Goal: Task Accomplishment & Management: Complete application form

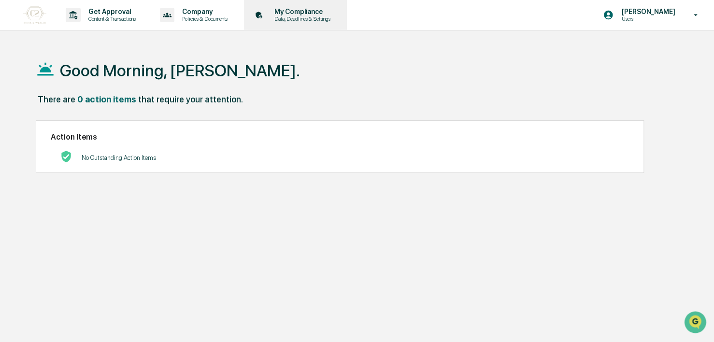
click at [296, 17] on p "Data, Deadlines & Settings" at bounding box center [301, 18] width 69 height 7
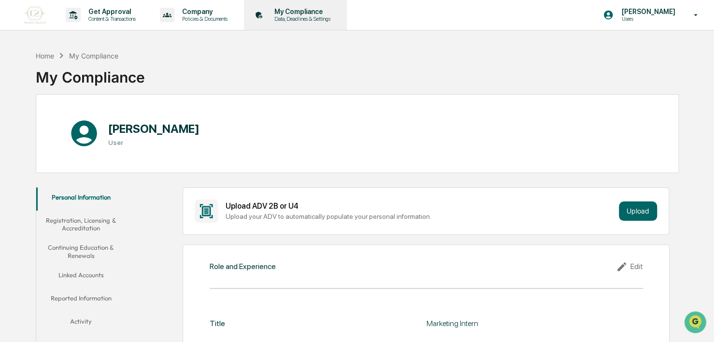
click at [277, 19] on p "Data, Deadlines & Settings" at bounding box center [301, 18] width 69 height 7
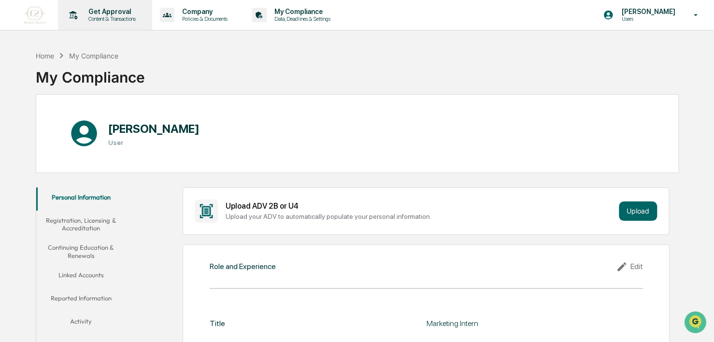
click at [127, 9] on p "Get Approval" at bounding box center [111, 12] width 60 height 8
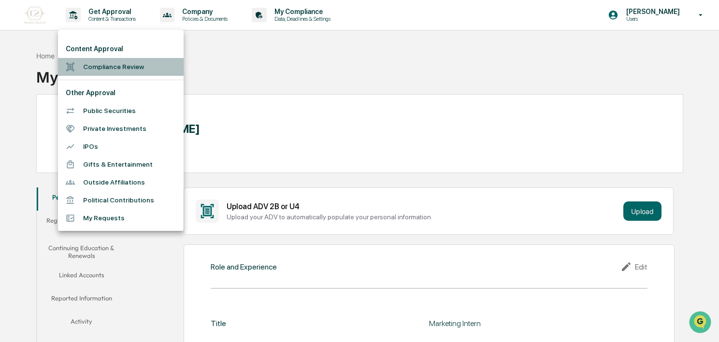
click at [123, 66] on li "Compliance Review" at bounding box center [121, 67] width 126 height 18
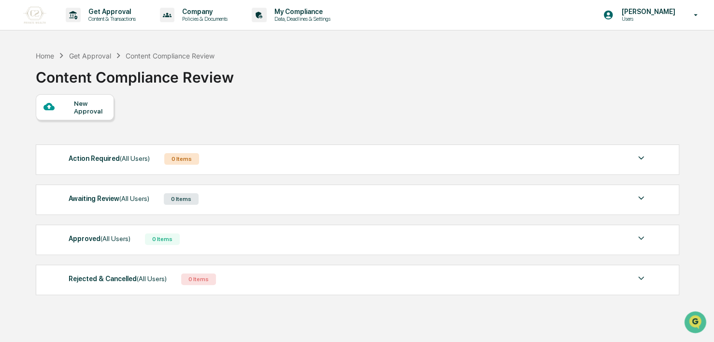
click at [78, 104] on div "New Approval" at bounding box center [90, 106] width 32 height 15
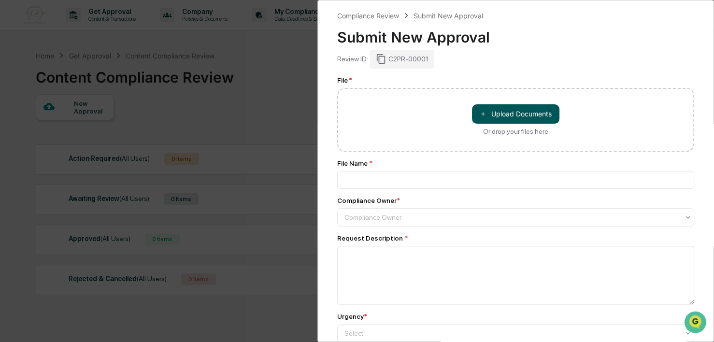
click at [499, 112] on button "＋ Upload Documents" at bounding box center [515, 113] width 87 height 19
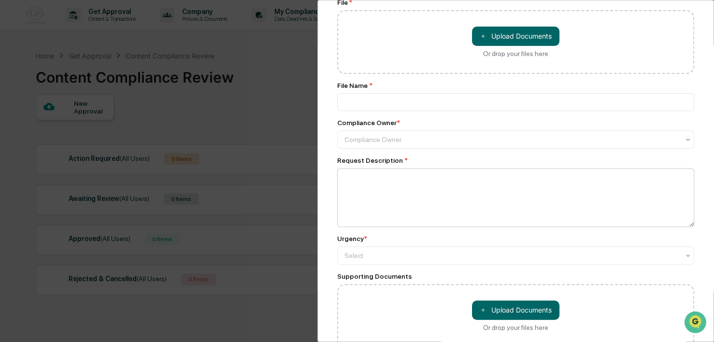
scroll to position [71, 0]
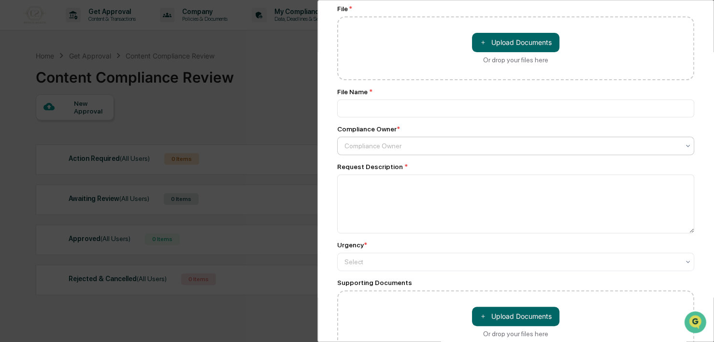
click at [407, 151] on div at bounding box center [511, 146] width 335 height 10
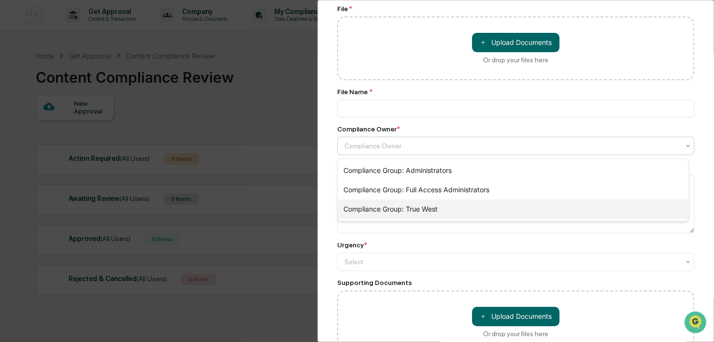
click at [427, 207] on div "Compliance Group: True West" at bounding box center [513, 208] width 351 height 19
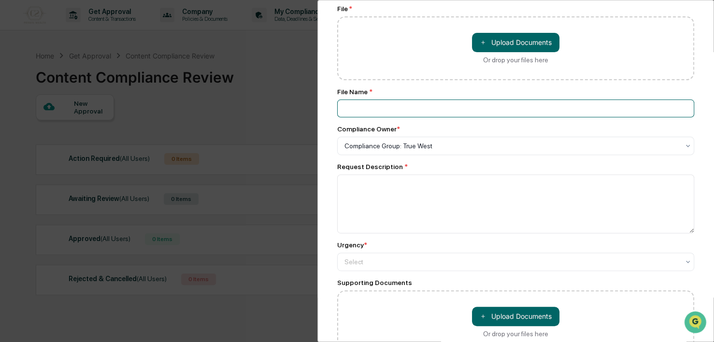
click at [364, 103] on input at bounding box center [515, 108] width 357 height 18
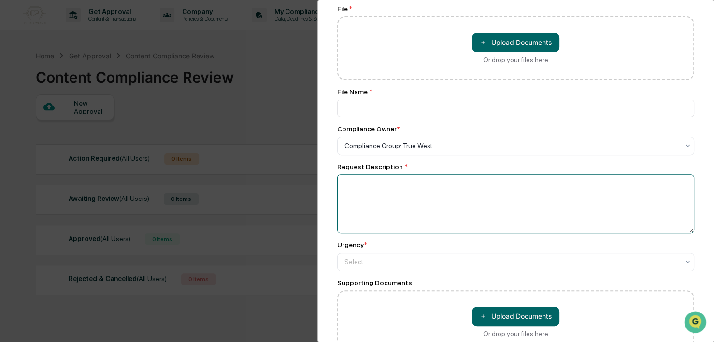
click at [359, 188] on textarea at bounding box center [515, 203] width 357 height 59
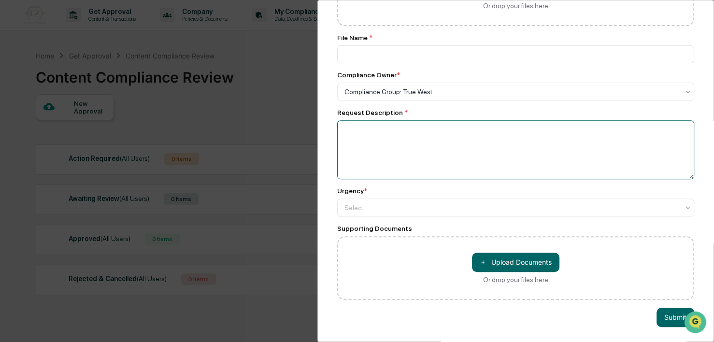
scroll to position [0, 0]
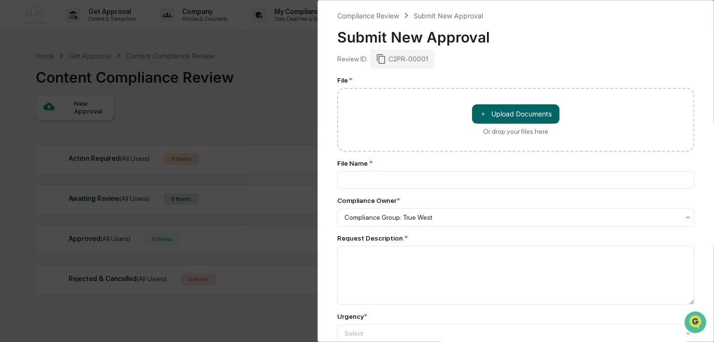
click at [232, 193] on div "Compliance Review Submit New Approval Submit New Approval Review ID: C2PR-00001…" at bounding box center [357, 171] width 714 height 342
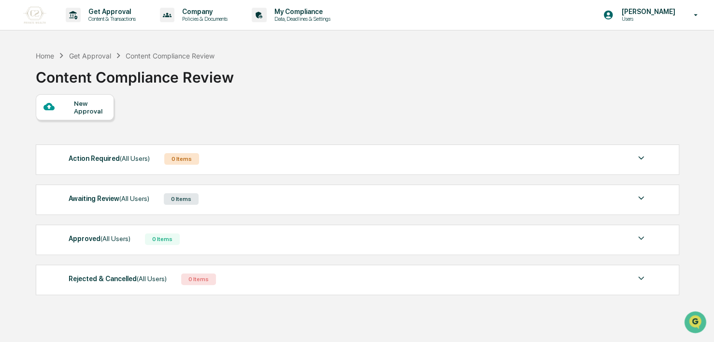
click at [85, 112] on div "New Approval" at bounding box center [90, 106] width 32 height 15
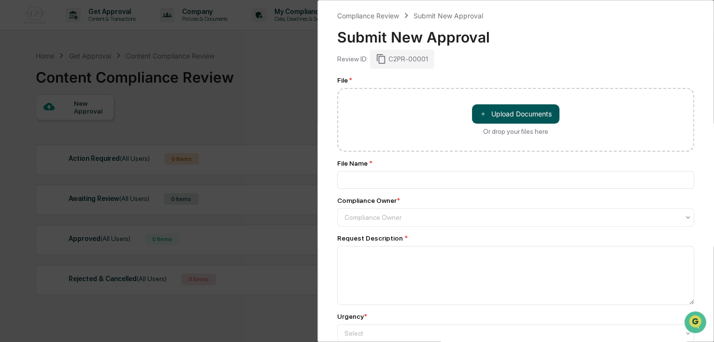
click at [529, 114] on button "＋ Upload Documents" at bounding box center [515, 113] width 87 height 19
click at [522, 113] on button "＋ Upload Documents" at bounding box center [515, 113] width 87 height 19
type input "**********"
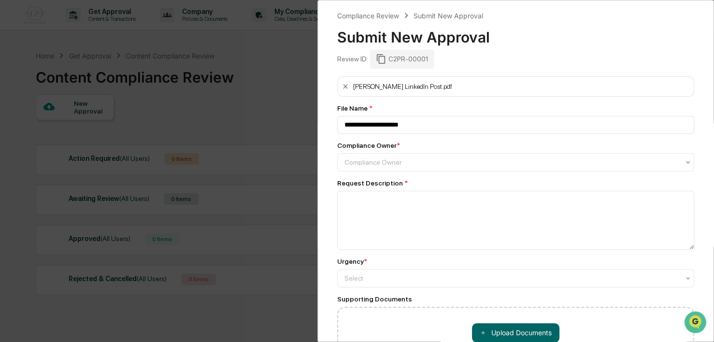
click at [412, 84] on div "[PERSON_NAME] LinkedIn Post.pdf" at bounding box center [515, 86] width 357 height 20
click at [372, 163] on div at bounding box center [511, 162] width 335 height 10
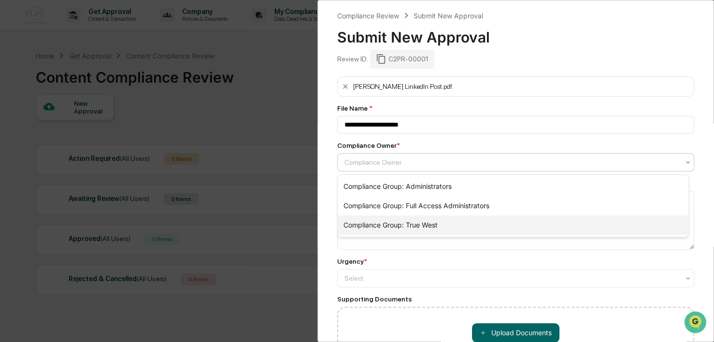
click at [390, 222] on div "Compliance Group: True West" at bounding box center [513, 224] width 351 height 19
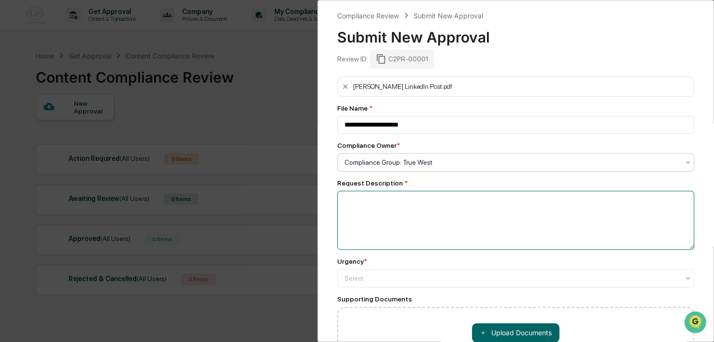
click at [376, 211] on textarea at bounding box center [515, 220] width 357 height 59
type textarea "*"
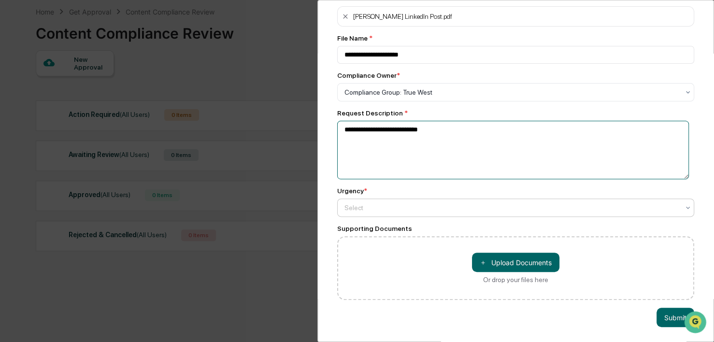
scroll to position [46, 0]
click at [403, 203] on div at bounding box center [511, 208] width 335 height 10
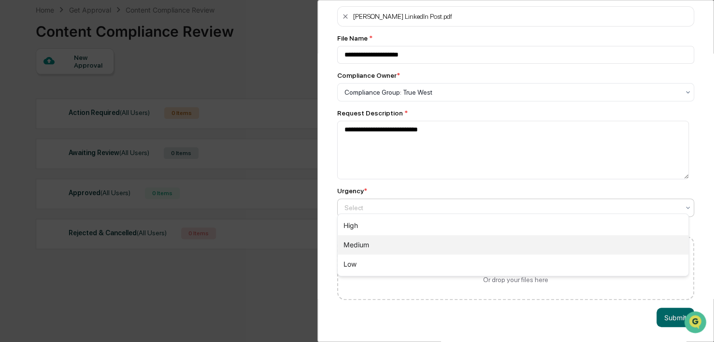
click at [380, 253] on div "Medium" at bounding box center [513, 244] width 351 height 19
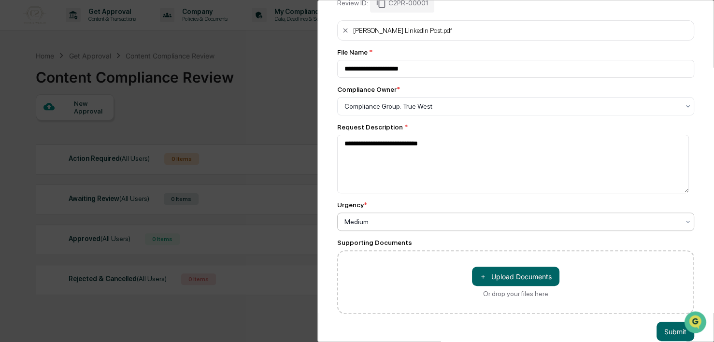
scroll to position [77, 0]
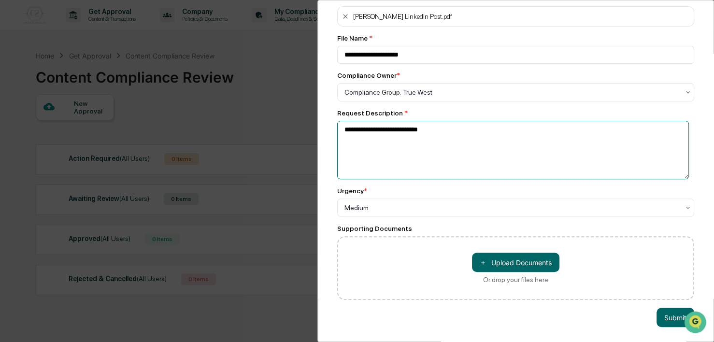
click at [434, 133] on textarea "**********" at bounding box center [513, 150] width 352 height 59
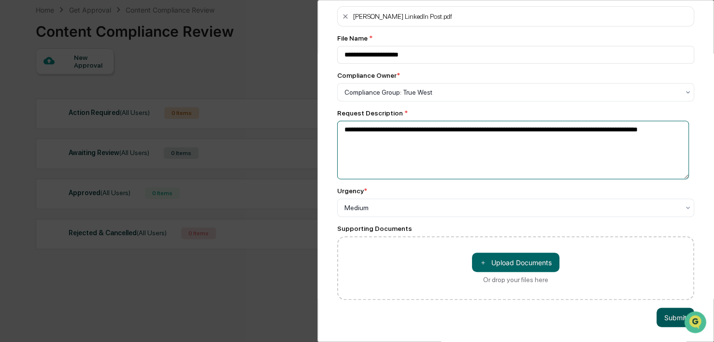
type textarea "**********"
click at [661, 308] on button "Submit" at bounding box center [675, 317] width 38 height 19
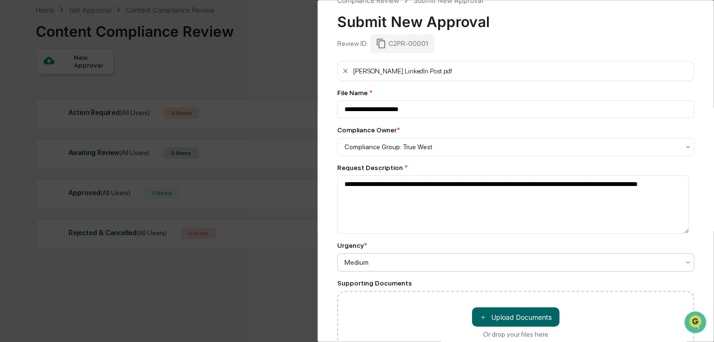
scroll to position [0, 0]
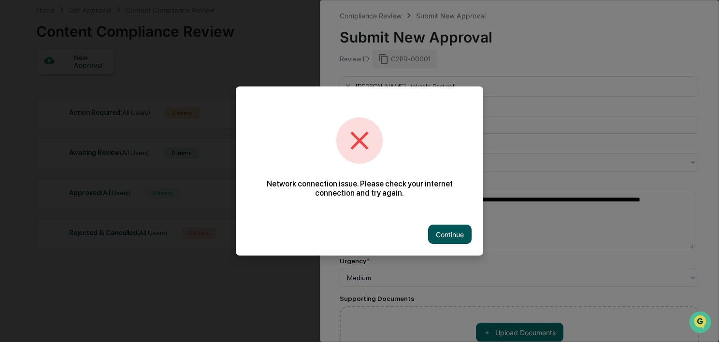
click at [456, 229] on button "Continue" at bounding box center [449, 234] width 43 height 19
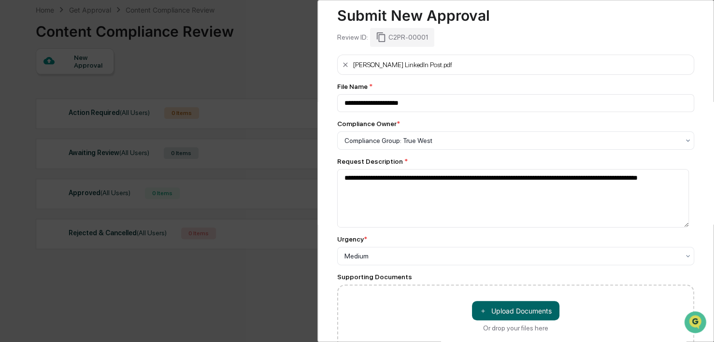
scroll to position [77, 0]
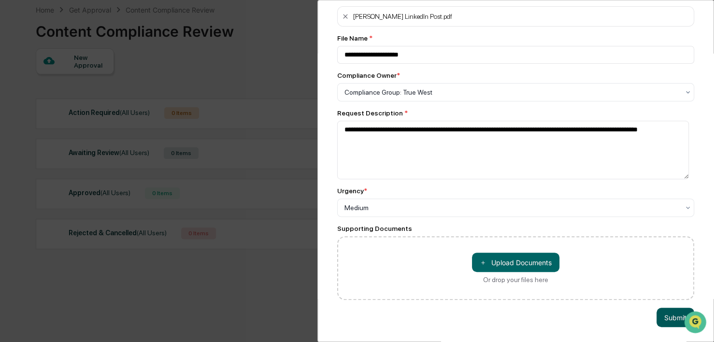
click at [676, 310] on button "Submit" at bounding box center [675, 317] width 38 height 19
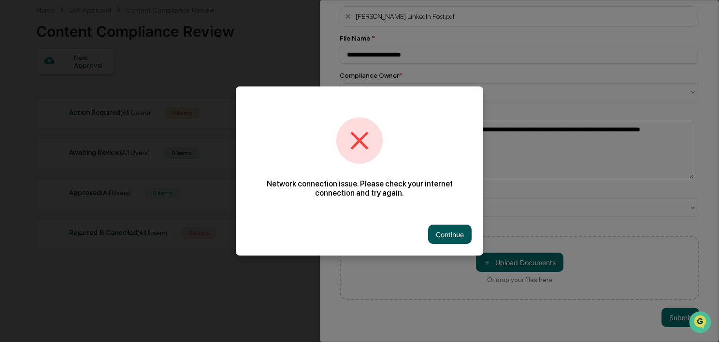
click at [453, 236] on button "Continue" at bounding box center [449, 234] width 43 height 19
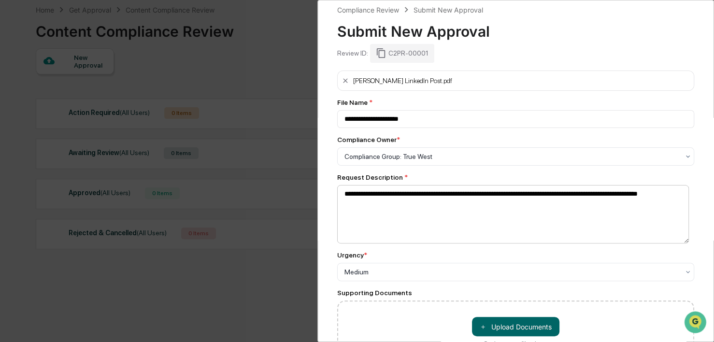
scroll to position [0, 0]
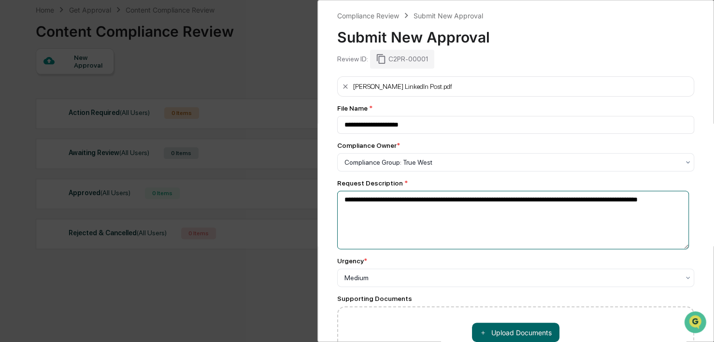
click at [422, 223] on textarea "**********" at bounding box center [513, 220] width 352 height 59
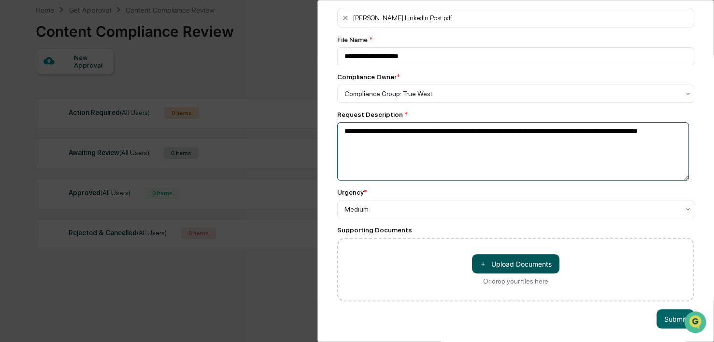
scroll to position [77, 0]
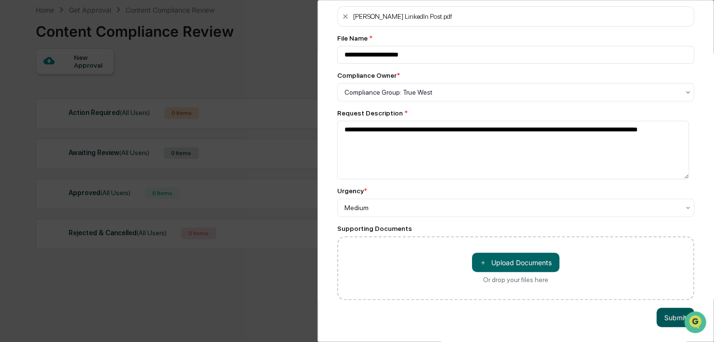
click at [665, 311] on button "Submit" at bounding box center [675, 317] width 38 height 19
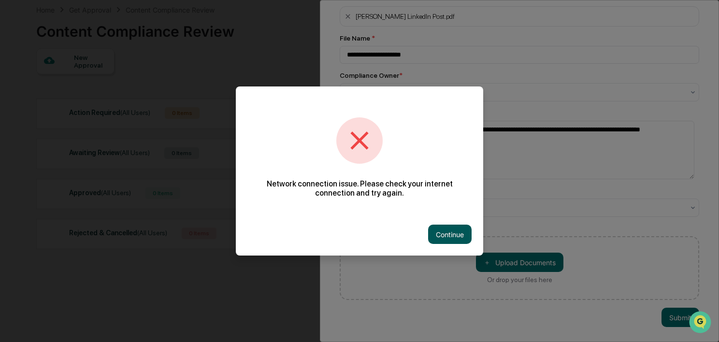
click at [454, 240] on button "Continue" at bounding box center [449, 234] width 43 height 19
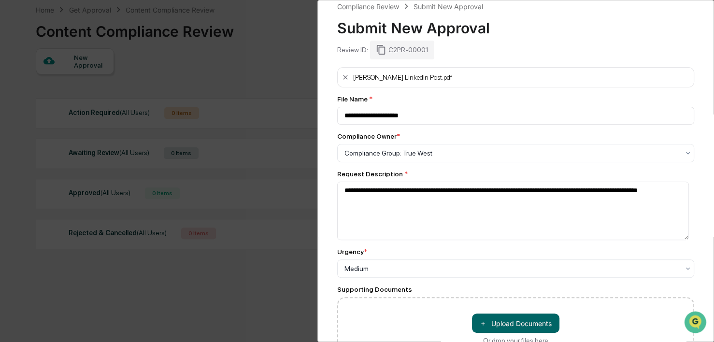
scroll to position [0, 0]
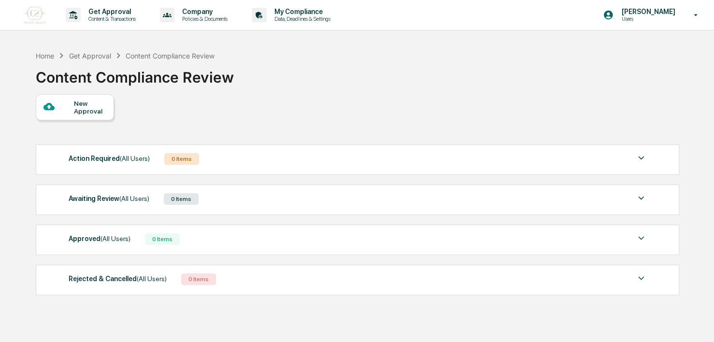
click at [78, 108] on div "New Approval" at bounding box center [90, 106] width 32 height 15
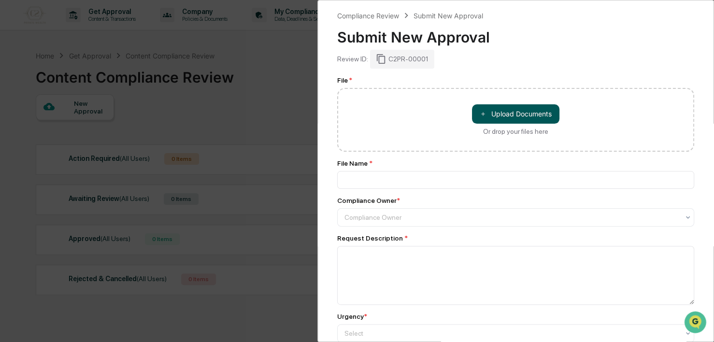
click at [501, 112] on button "＋ Upload Documents" at bounding box center [515, 113] width 87 height 19
type input "**********"
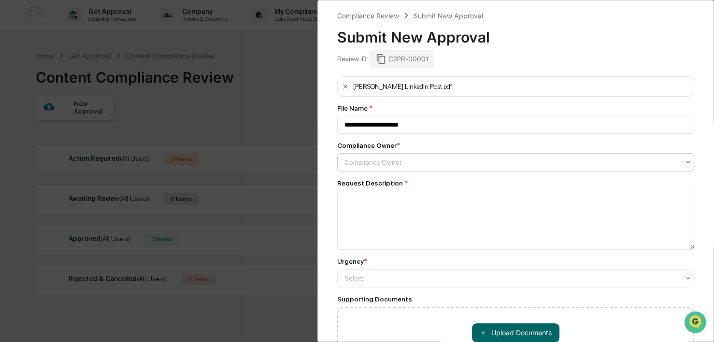
click at [370, 159] on div at bounding box center [511, 162] width 335 height 10
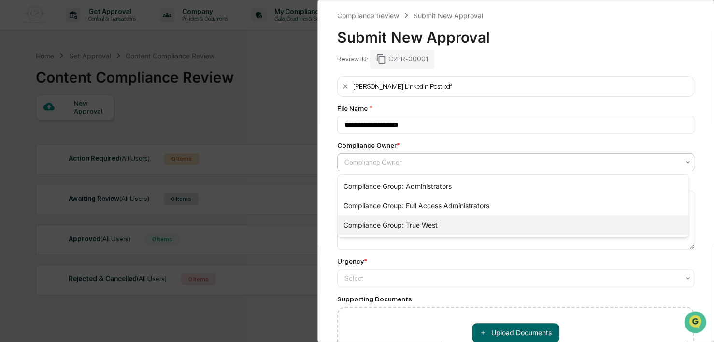
click at [385, 218] on div "Compliance Group: True West" at bounding box center [513, 224] width 351 height 19
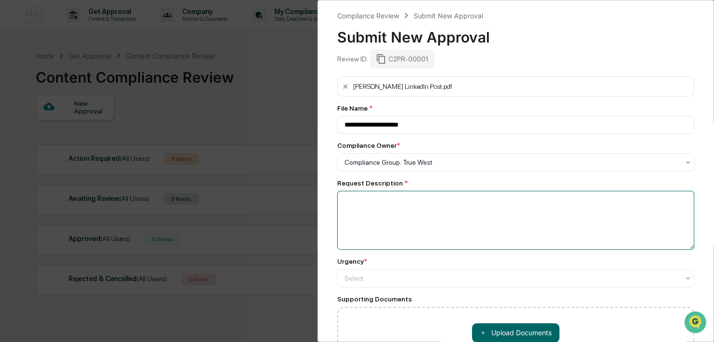
click at [374, 221] on textarea at bounding box center [515, 220] width 357 height 59
type textarea "*"
drag, startPoint x: 438, startPoint y: 200, endPoint x: 399, endPoint y: 203, distance: 39.7
click at [399, 203] on textarea "**********" at bounding box center [513, 220] width 352 height 59
paste textarea "**********"
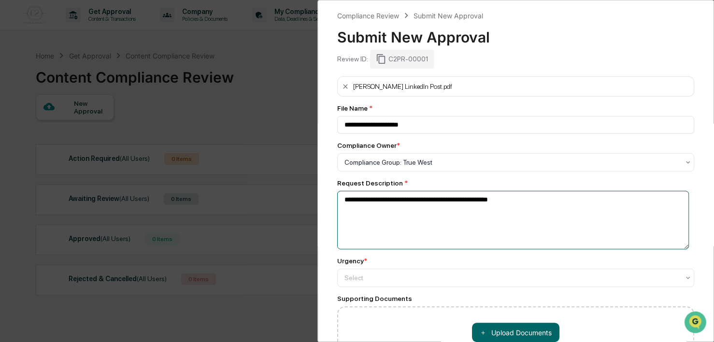
click at [396, 202] on textarea "**********" at bounding box center [513, 220] width 352 height 59
click at [516, 201] on textarea "**********" at bounding box center [513, 220] width 352 height 59
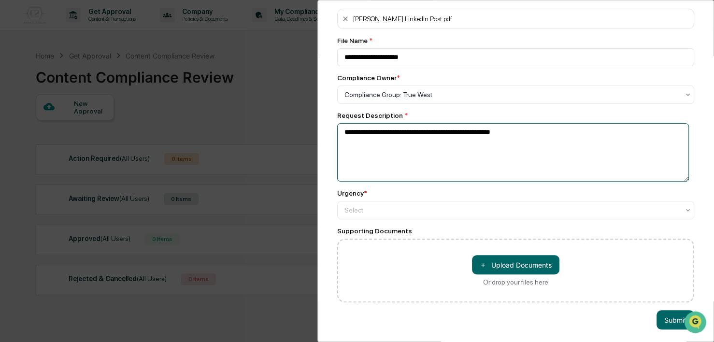
scroll to position [77, 0]
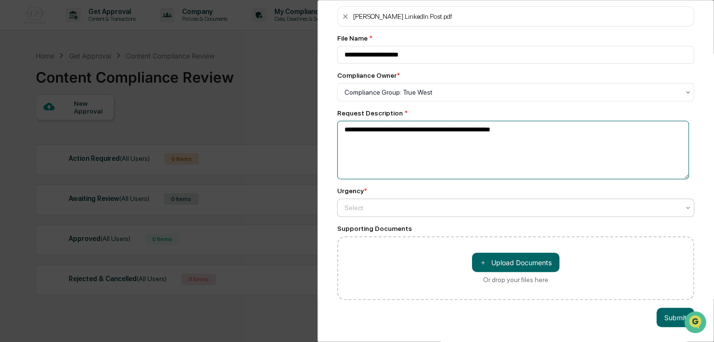
type textarea "**********"
click at [437, 198] on div "Select" at bounding box center [515, 207] width 357 height 18
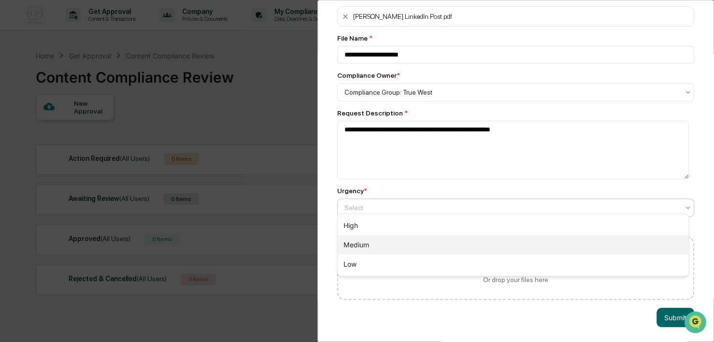
click at [399, 244] on div "Medium" at bounding box center [513, 244] width 351 height 19
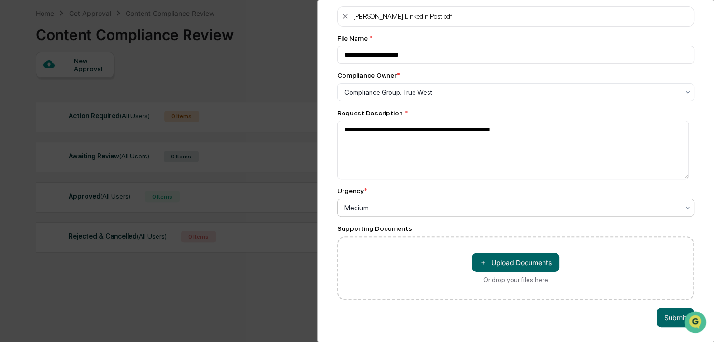
scroll to position [46, 0]
click at [660, 309] on button "Submit" at bounding box center [675, 317] width 38 height 19
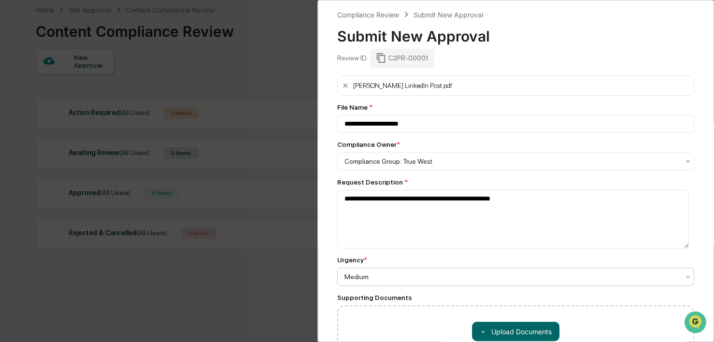
scroll to position [0, 0]
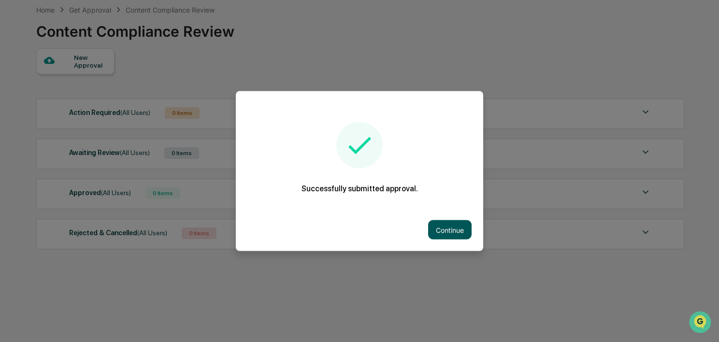
click at [453, 234] on button "Continue" at bounding box center [449, 229] width 43 height 19
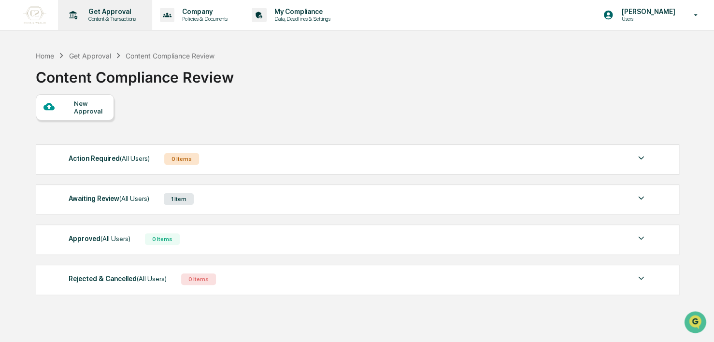
click at [118, 15] on p "Get Approval" at bounding box center [111, 12] width 60 height 8
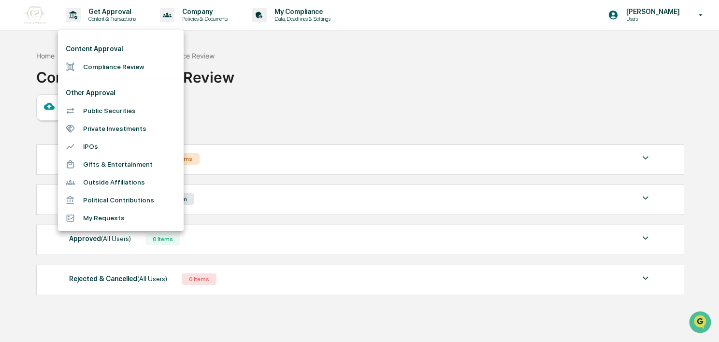
click at [294, 106] on div at bounding box center [359, 171] width 719 height 342
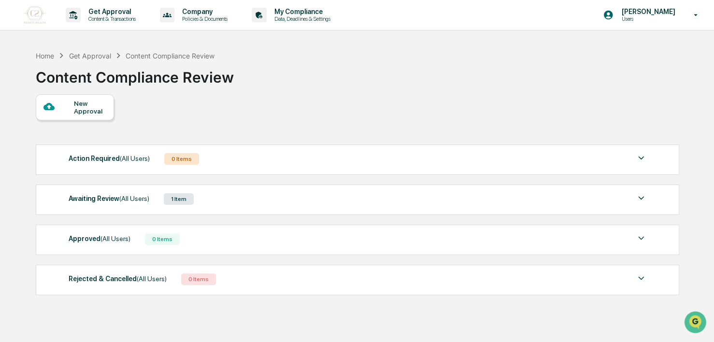
click at [91, 109] on div "New Approval" at bounding box center [90, 106] width 32 height 15
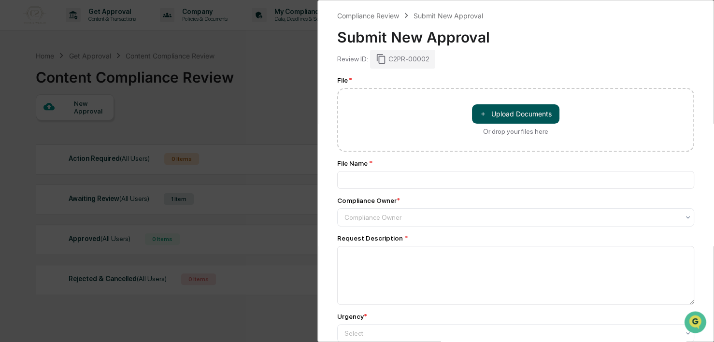
click at [515, 118] on button "＋ Upload Documents" at bounding box center [515, 113] width 87 height 19
click at [525, 118] on button "＋ Upload Documents" at bounding box center [515, 113] width 87 height 19
click at [246, 70] on div "Compliance Review Submit New Approval Submit New Approval Review ID: C2PR-00002…" at bounding box center [357, 171] width 714 height 342
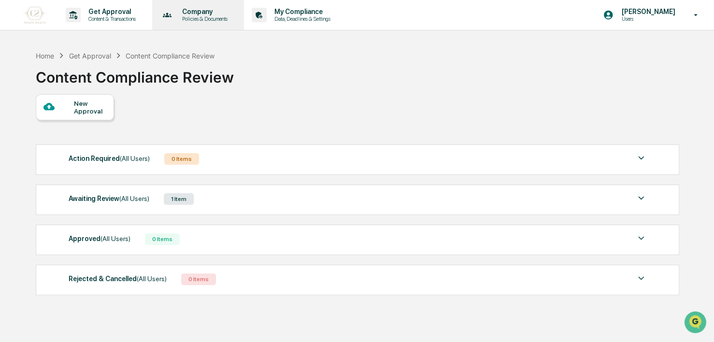
click at [205, 19] on p "Policies & Documents" at bounding box center [203, 18] width 58 height 7
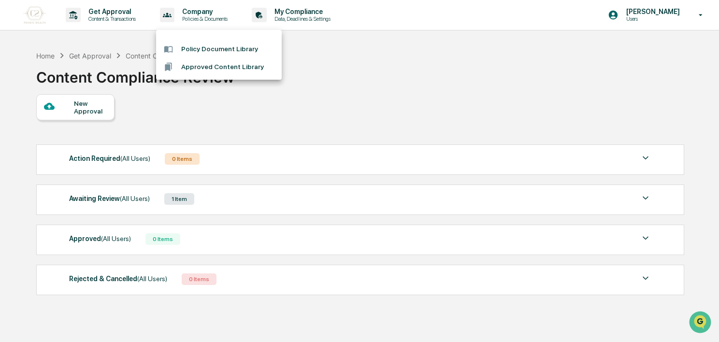
click at [208, 64] on li "Approved Content Library" at bounding box center [219, 67] width 126 height 18
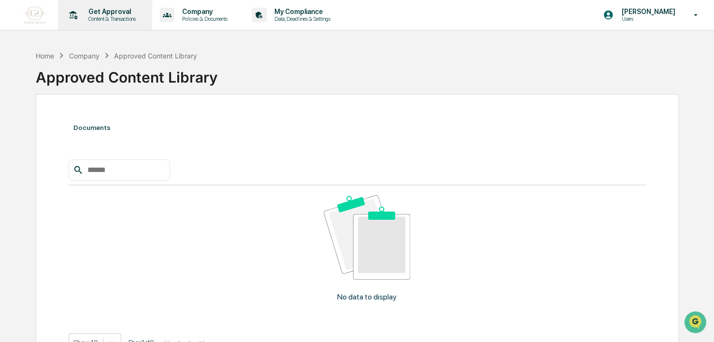
click at [122, 17] on p "Content & Transactions" at bounding box center [111, 18] width 60 height 7
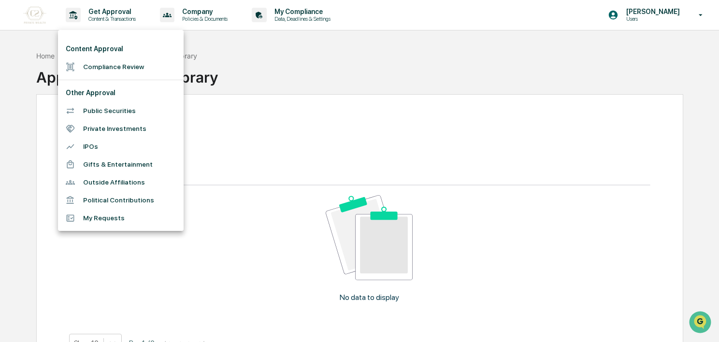
click at [296, 21] on div at bounding box center [359, 171] width 719 height 342
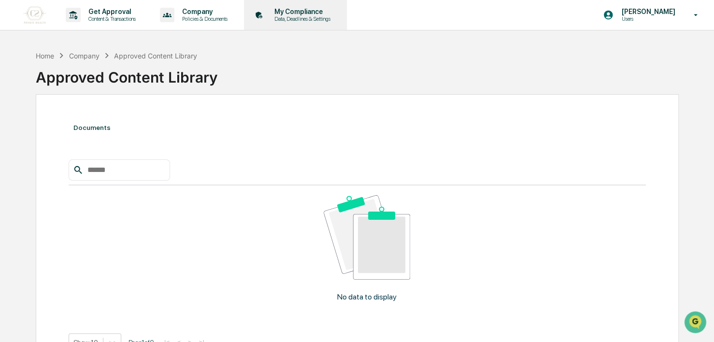
click at [307, 12] on p "My Compliance" at bounding box center [301, 12] width 69 height 8
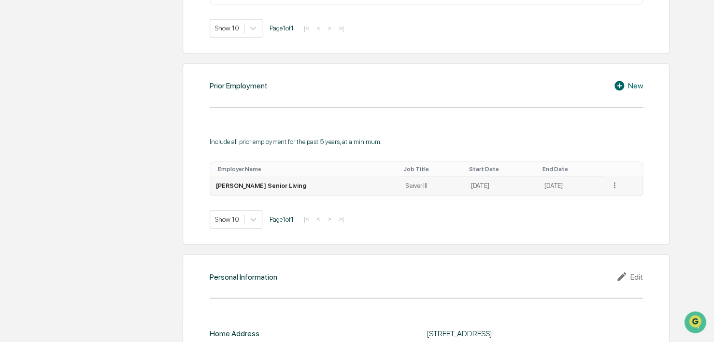
scroll to position [661, 0]
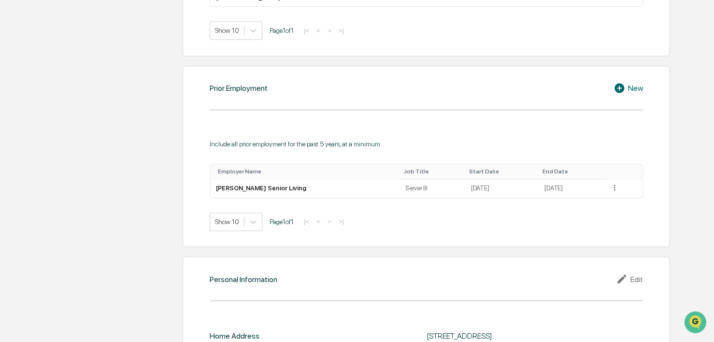
click at [625, 84] on icon at bounding box center [620, 88] width 14 height 12
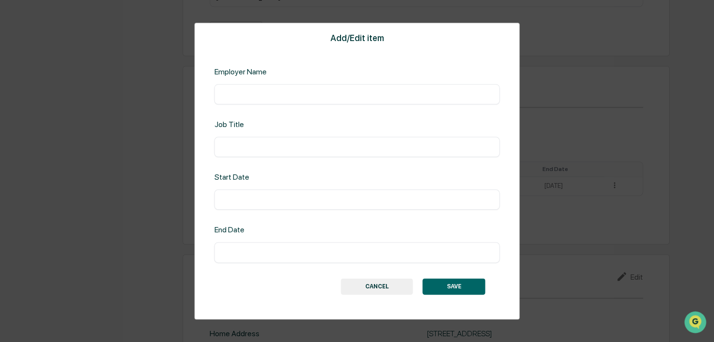
click at [282, 95] on input "text" at bounding box center [356, 94] width 271 height 10
type input "**********"
click at [261, 156] on div "​" at bounding box center [356, 147] width 285 height 20
click at [259, 149] on input "text" at bounding box center [356, 147] width 271 height 10
type input "**********"
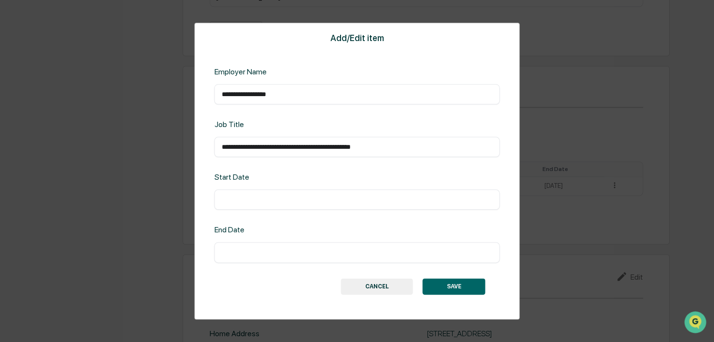
click at [303, 196] on input "text" at bounding box center [356, 200] width 271 height 10
type input "****"
click at [289, 259] on div "​" at bounding box center [356, 252] width 285 height 20
click at [292, 248] on input "text" at bounding box center [356, 253] width 271 height 10
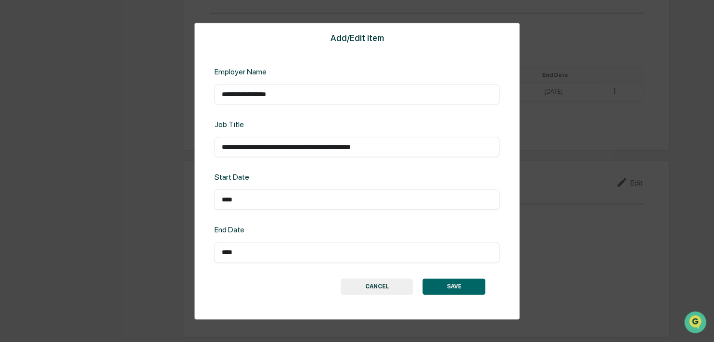
type input "****"
click at [487, 288] on div "**********" at bounding box center [356, 171] width 325 height 296
click at [480, 288] on button "SAVE" at bounding box center [454, 286] width 63 height 16
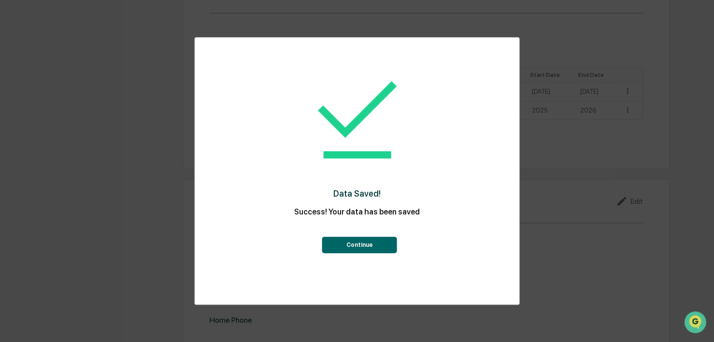
click at [359, 238] on button "Continue" at bounding box center [359, 245] width 75 height 16
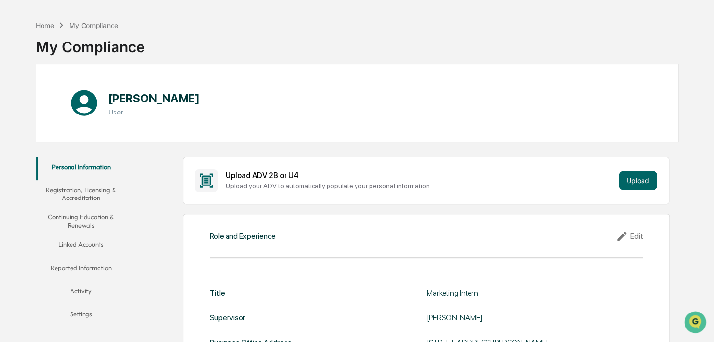
scroll to position [0, 0]
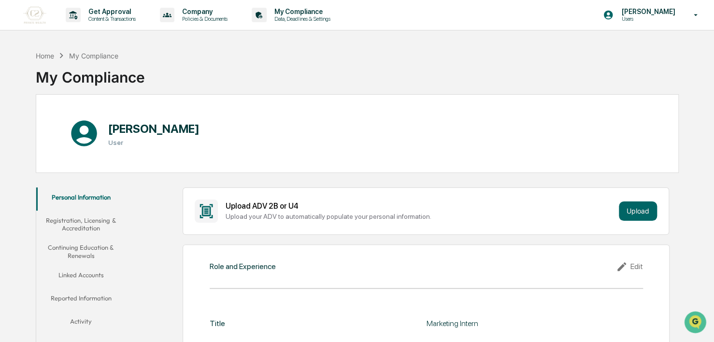
click at [105, 217] on button "Registration, Licensing & Accreditation" at bounding box center [80, 225] width 89 height 28
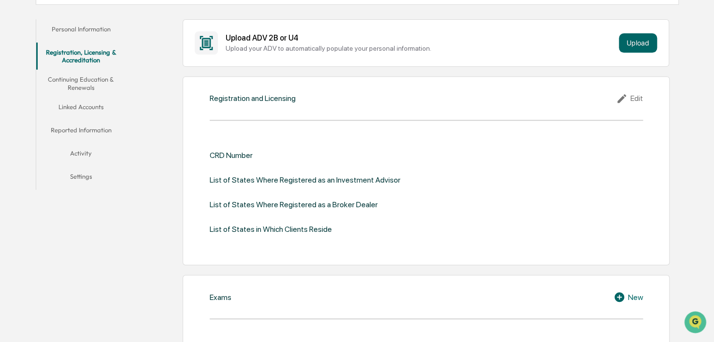
scroll to position [97, 0]
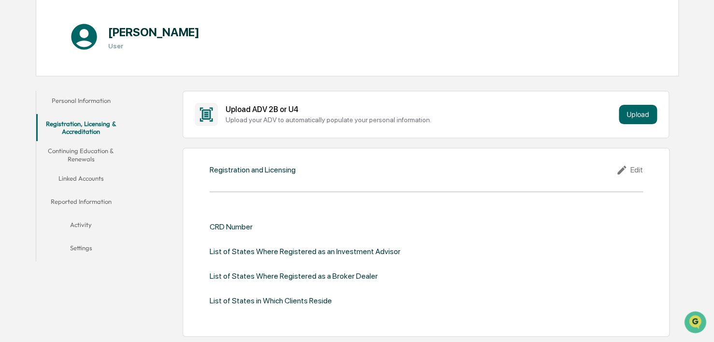
click at [84, 153] on button "Continuing Education & Renewals" at bounding box center [80, 155] width 89 height 28
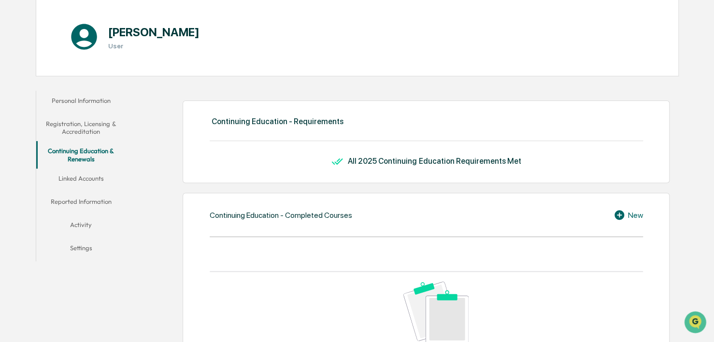
click at [85, 185] on button "Linked Accounts" at bounding box center [80, 180] width 89 height 23
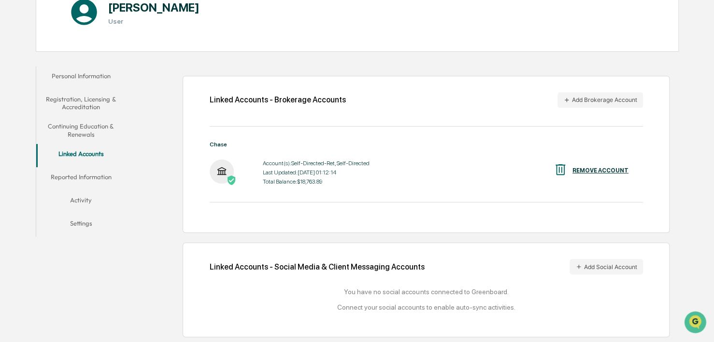
scroll to position [123, 0]
click at [101, 178] on button "Reported Information" at bounding box center [80, 178] width 89 height 23
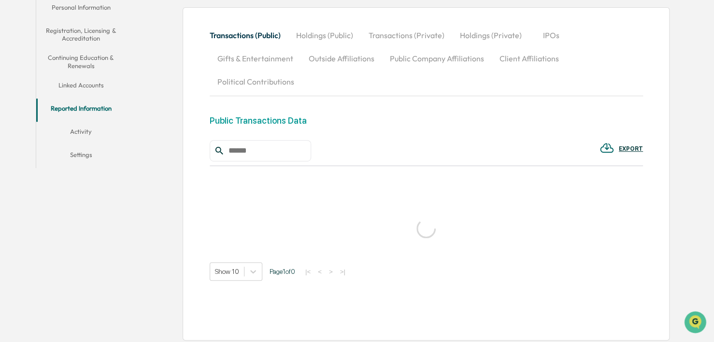
scroll to position [192, 0]
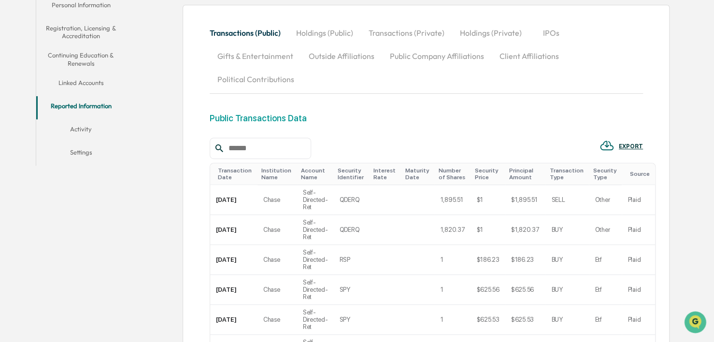
click at [93, 135] on button "Activity" at bounding box center [80, 130] width 89 height 23
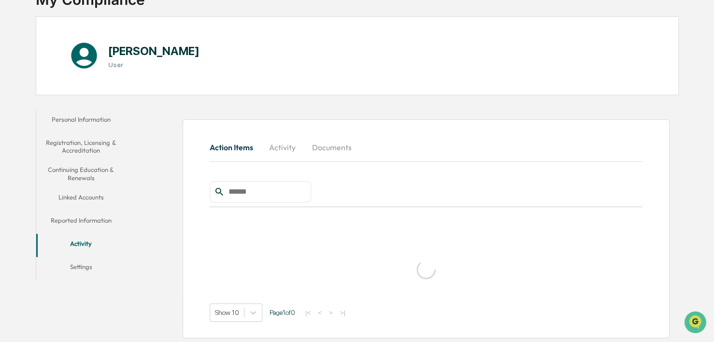
scroll to position [46, 0]
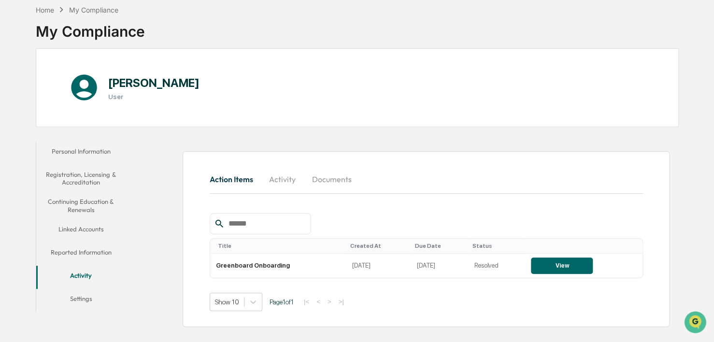
click at [73, 301] on button "Settings" at bounding box center [80, 300] width 89 height 23
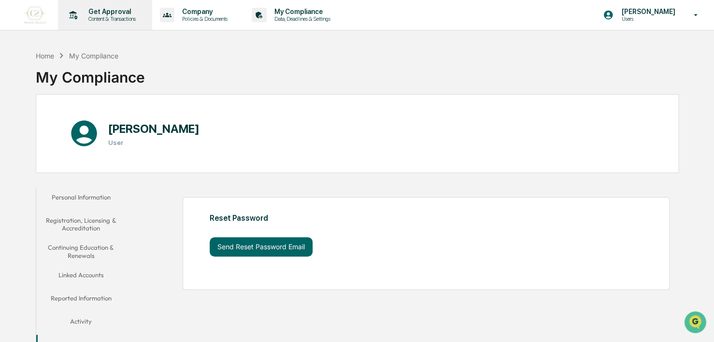
click at [114, 15] on p "Get Approval" at bounding box center [111, 12] width 60 height 8
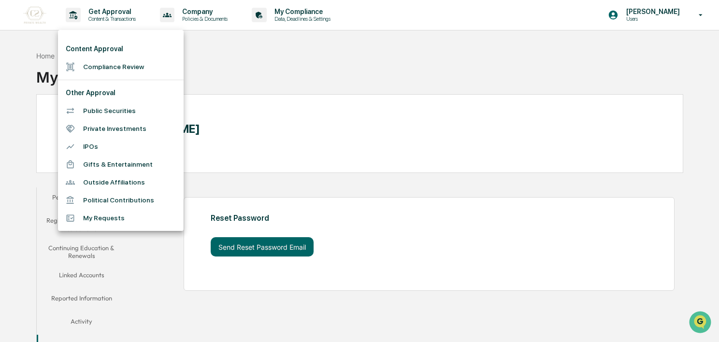
click at [109, 18] on div at bounding box center [359, 171] width 719 height 342
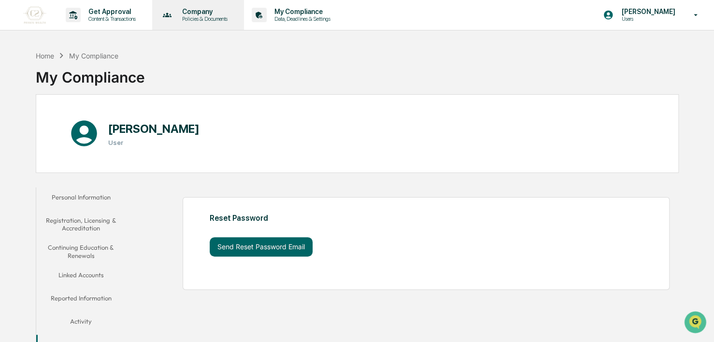
click at [228, 13] on p "Company" at bounding box center [203, 12] width 58 height 8
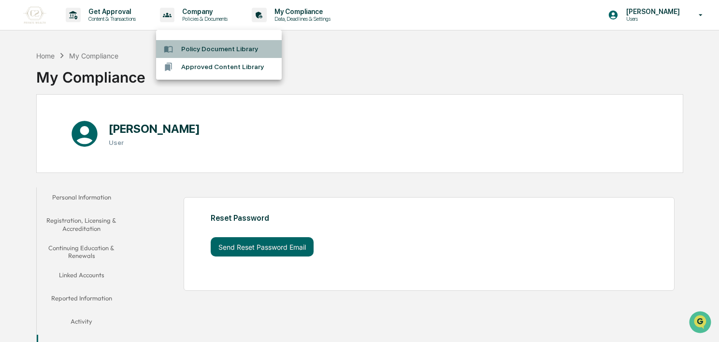
click at [206, 44] on li "Policy Document Library" at bounding box center [219, 49] width 126 height 18
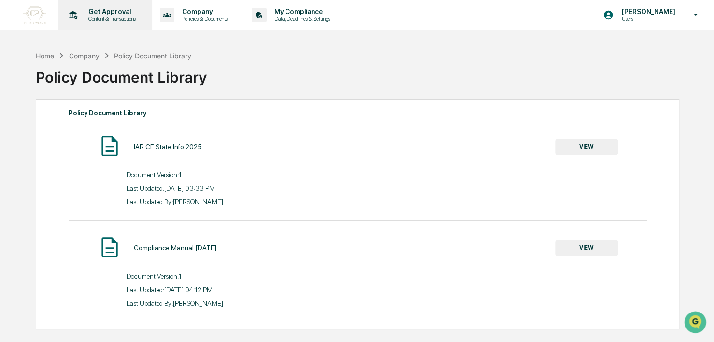
click at [108, 14] on p "Get Approval" at bounding box center [111, 12] width 60 height 8
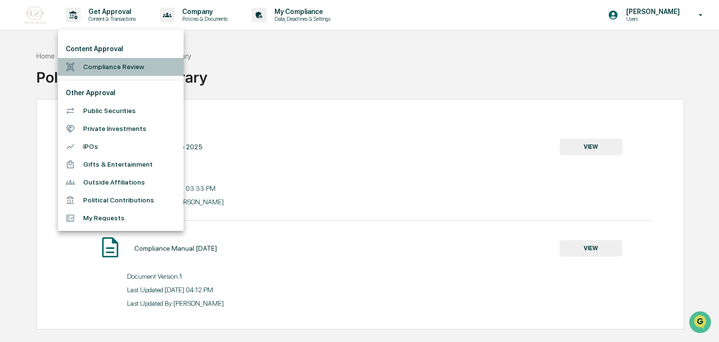
click at [115, 66] on li "Compliance Review" at bounding box center [121, 67] width 126 height 18
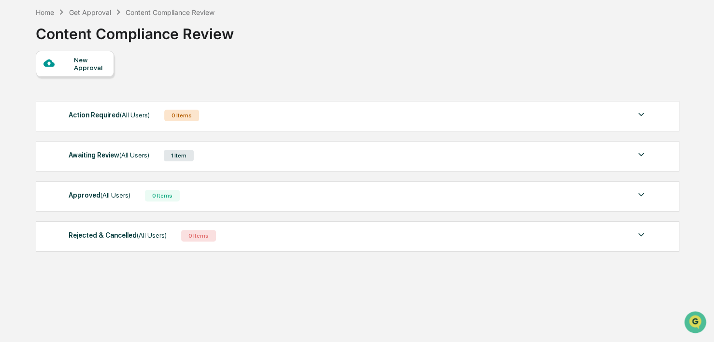
scroll to position [46, 0]
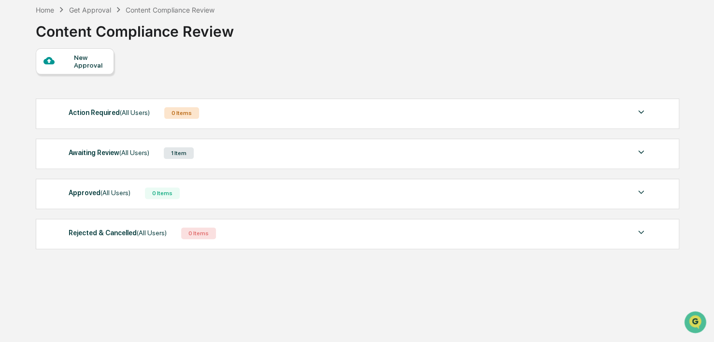
click at [175, 146] on div "Awaiting Review (All Users) 1 Item File Name Review Id Created Date Requested B…" at bounding box center [357, 154] width 643 height 30
click at [208, 153] on div "Awaiting Review (All Users) 1 Item" at bounding box center [358, 153] width 578 height 14
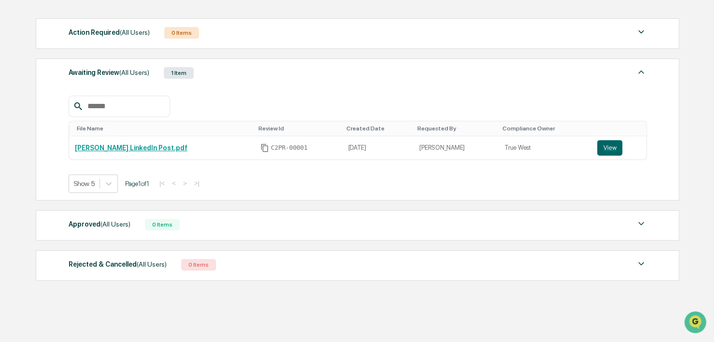
scroll to position [134, 0]
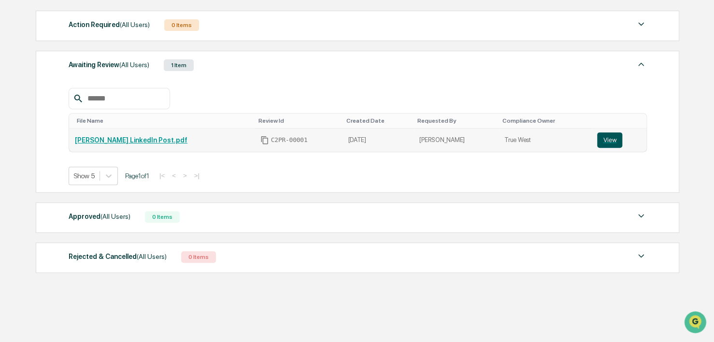
click at [606, 144] on button "View" at bounding box center [609, 139] width 25 height 15
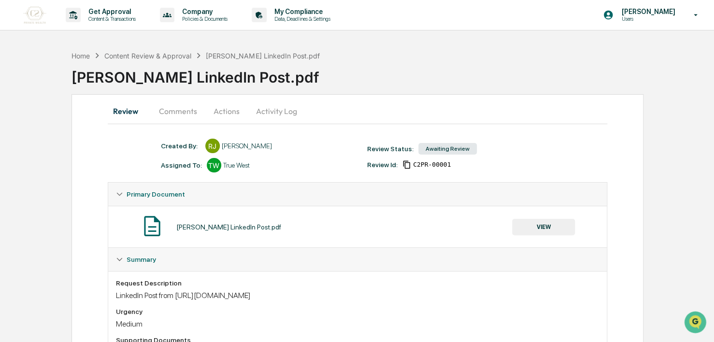
click at [190, 112] on button "Comments" at bounding box center [178, 110] width 54 height 23
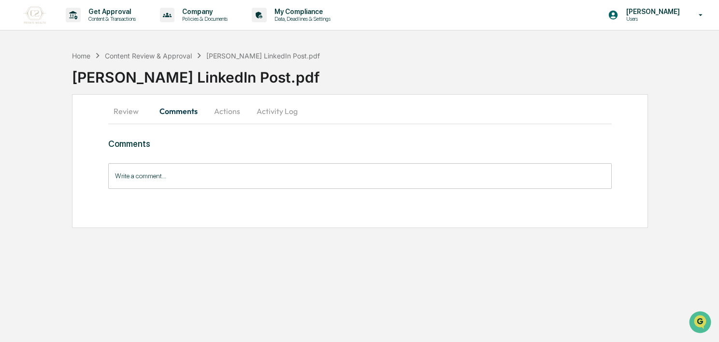
click at [229, 108] on button "Actions" at bounding box center [226, 110] width 43 height 23
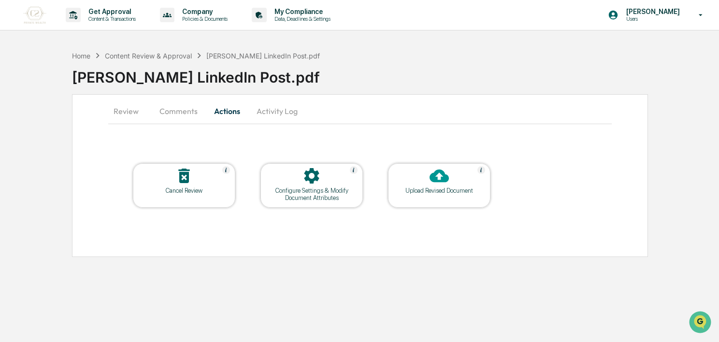
click at [317, 178] on icon at bounding box center [311, 175] width 15 height 15
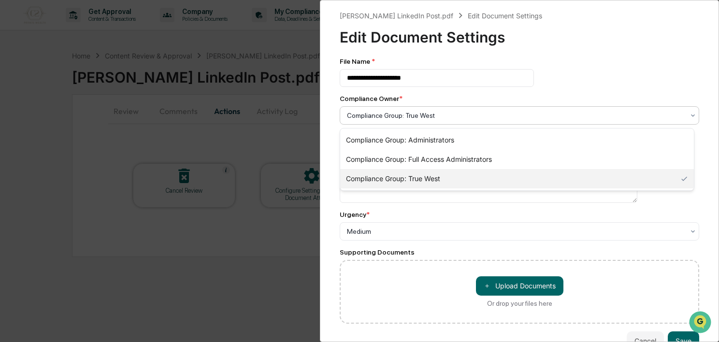
click at [381, 119] on div at bounding box center [515, 116] width 337 height 10
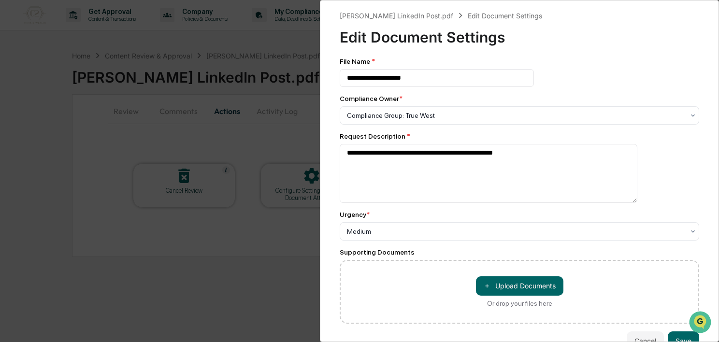
click at [226, 148] on div "**********" at bounding box center [359, 171] width 719 height 342
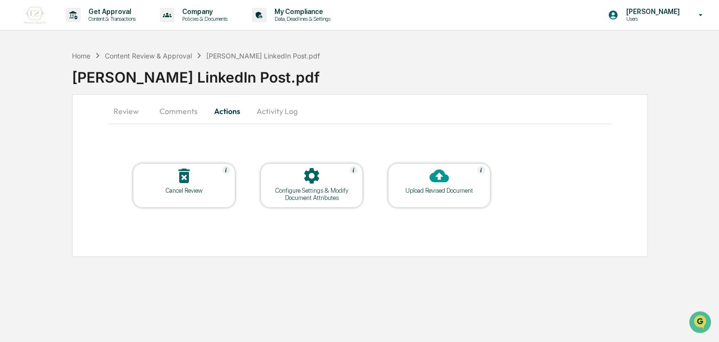
click at [263, 116] on button "Activity Log" at bounding box center [277, 110] width 56 height 23
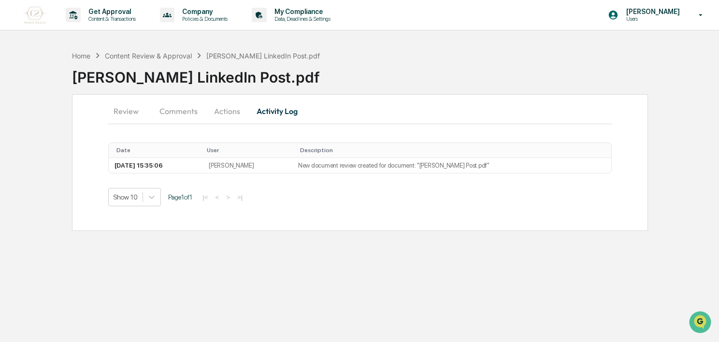
click at [120, 111] on button "Review" at bounding box center [129, 110] width 43 height 23
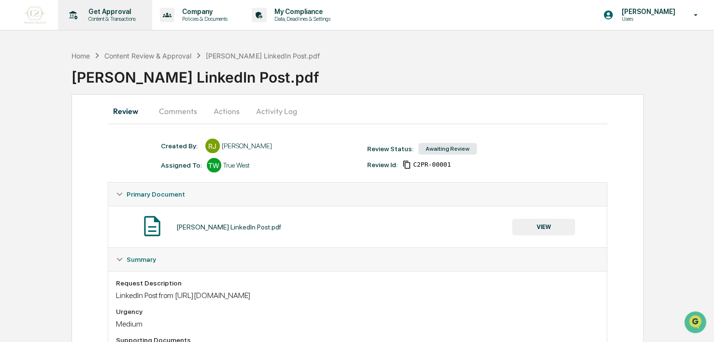
click at [129, 5] on div "Get Approval Content & Transactions" at bounding box center [104, 15] width 85 height 30
